Goal: Task Accomplishment & Management: Manage account settings

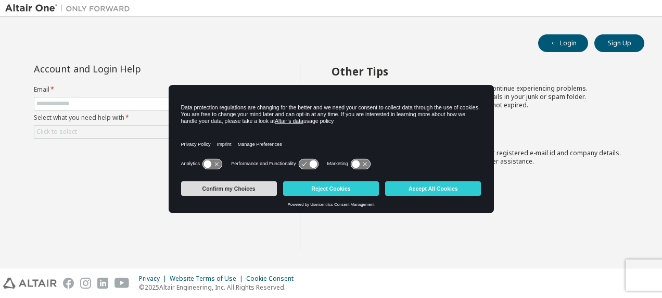
click at [242, 186] on button "Confirm my Choices" at bounding box center [229, 188] width 96 height 15
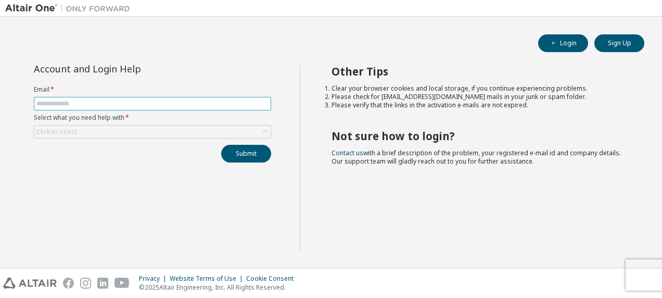
click at [111, 103] on input "text" at bounding box center [152, 103] width 232 height 8
type input "**********"
click at [107, 134] on div "Click to select" at bounding box center [152, 131] width 236 height 12
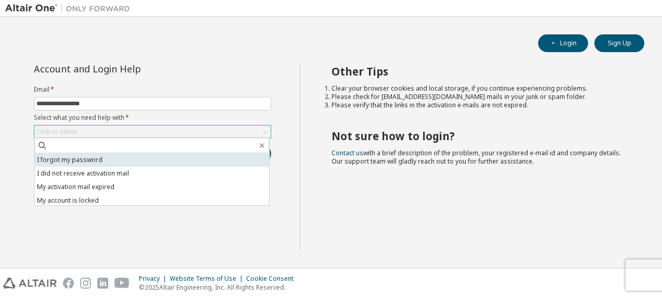
click at [92, 163] on li "I forgot my password" at bounding box center [151, 160] width 235 height 14
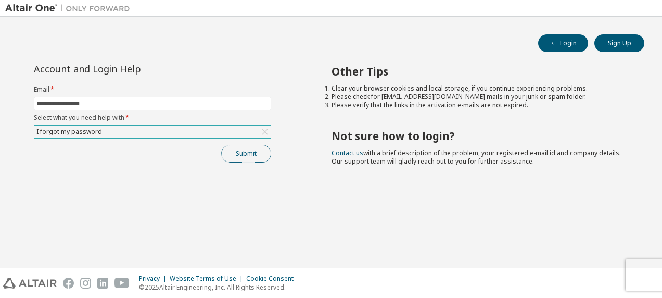
click at [239, 155] on button "Submit" at bounding box center [246, 154] width 50 height 18
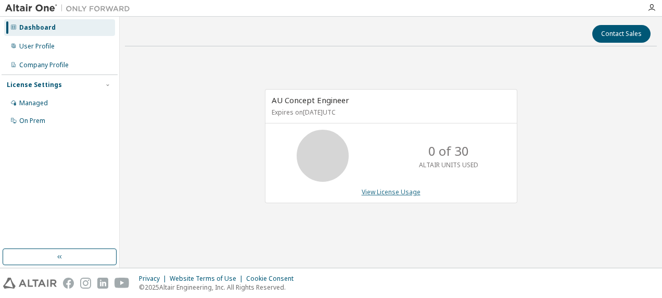
click at [390, 192] on link "View License Usage" at bounding box center [391, 191] width 59 height 9
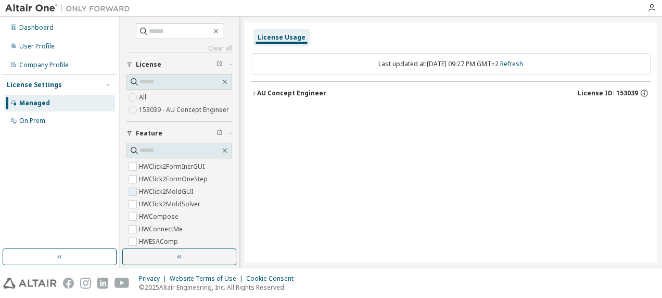
scroll to position [156, 0]
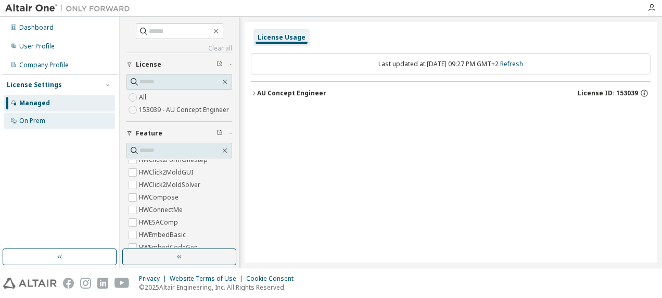
click at [48, 122] on div "On Prem" at bounding box center [59, 120] width 111 height 17
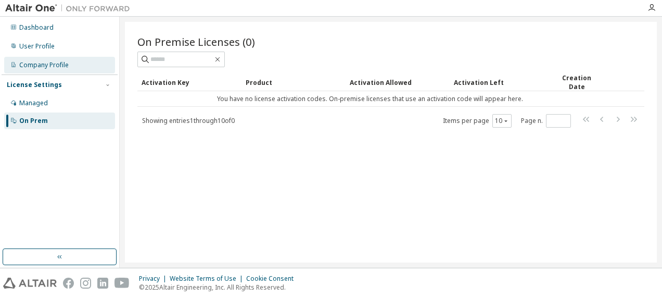
click at [48, 60] on div "Company Profile" at bounding box center [59, 65] width 111 height 17
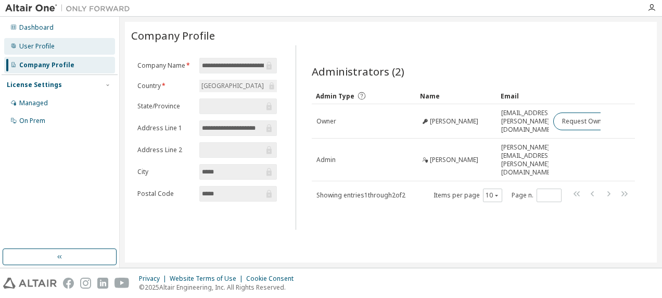
click at [45, 45] on div "User Profile" at bounding box center [36, 46] width 35 height 8
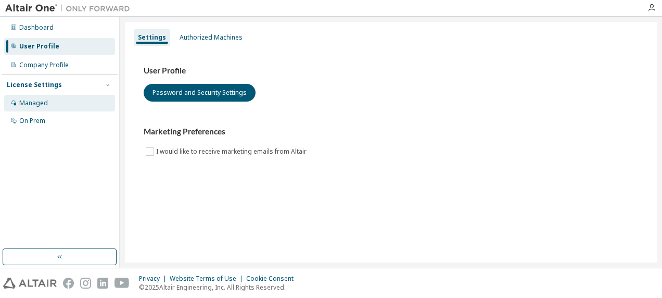
click at [35, 104] on div "Managed" at bounding box center [33, 103] width 29 height 8
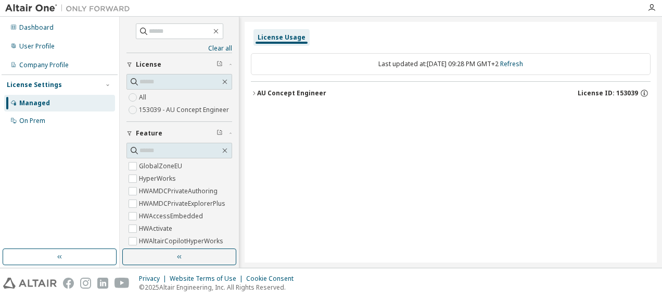
click at [265, 92] on div "AU Concept Engineer" at bounding box center [291, 93] width 69 height 8
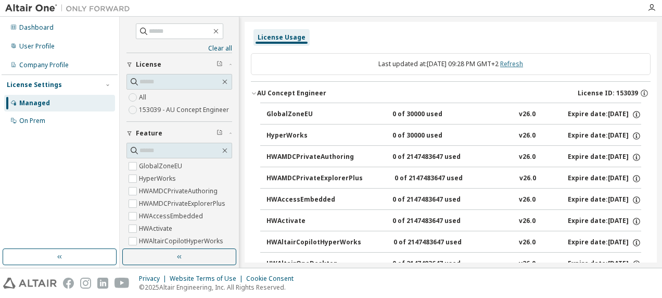
click at [517, 63] on link "Refresh" at bounding box center [511, 63] width 23 height 9
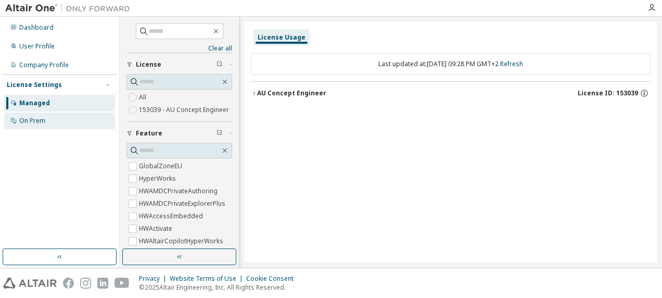
click at [50, 118] on div "On Prem" at bounding box center [59, 120] width 111 height 17
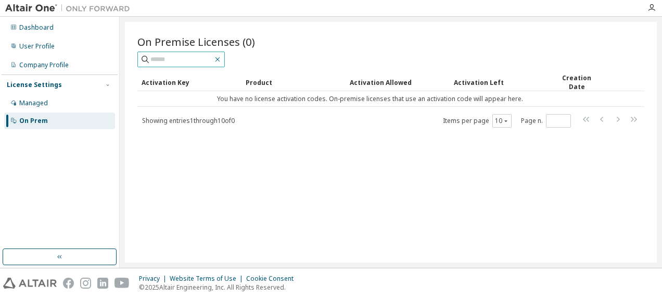
click at [222, 58] on icon "button" at bounding box center [217, 59] width 8 height 8
click at [623, 94] on tr "You have no license activation codes. On-premise licenses that use an activatio…" at bounding box center [390, 99] width 507 height 16
click at [38, 28] on div "Dashboard" at bounding box center [36, 27] width 34 height 8
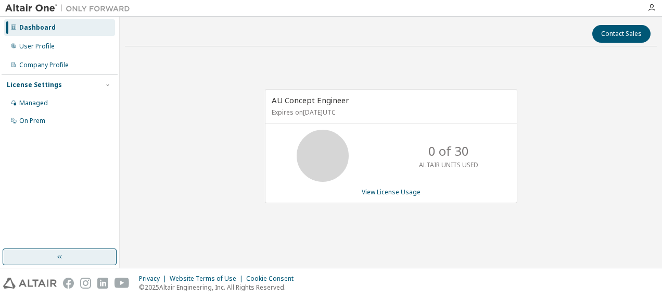
click at [60, 256] on icon "button" at bounding box center [60, 256] width 8 height 8
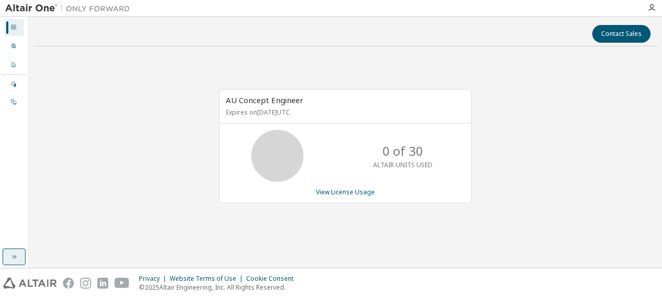
drag, startPoint x: 31, startPoint y: 8, endPoint x: 54, endPoint y: 0, distance: 24.8
click at [31, 8] on img at bounding box center [70, 8] width 130 height 10
